Goal: Check status: Check status

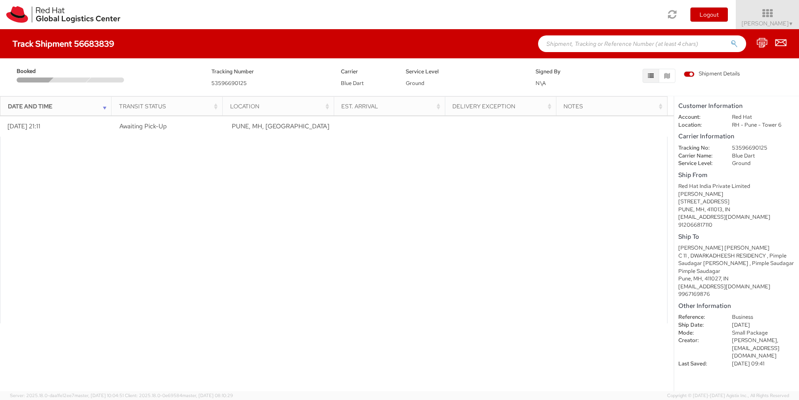
click at [751, 143] on div "Carrier Information Tracking No: 53596690125 Carrier Name: Blue Dart Service Le…" at bounding box center [737, 149] width 117 height 36
copy dd "53596690125"
